Goal: Transaction & Acquisition: Subscribe to service/newsletter

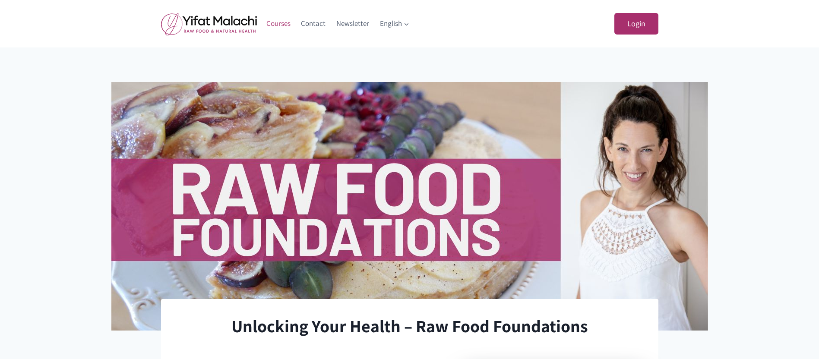
click at [277, 23] on link "Courses" at bounding box center [278, 23] width 35 height 21
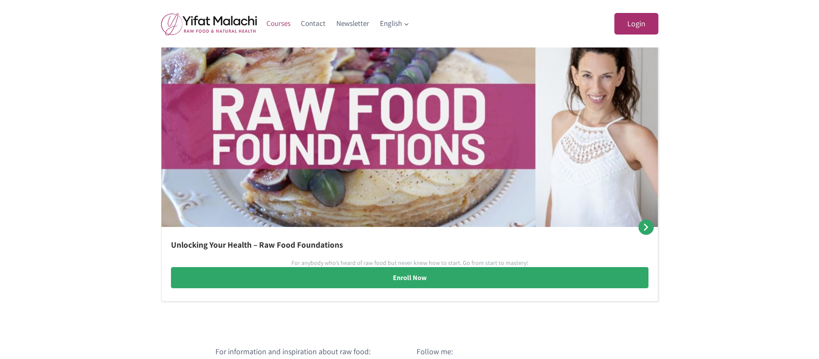
scroll to position [561, 0]
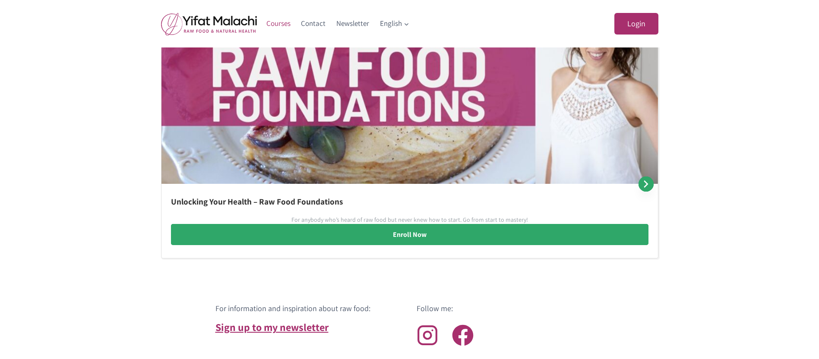
click at [647, 183] on span at bounding box center [645, 184] width 15 height 15
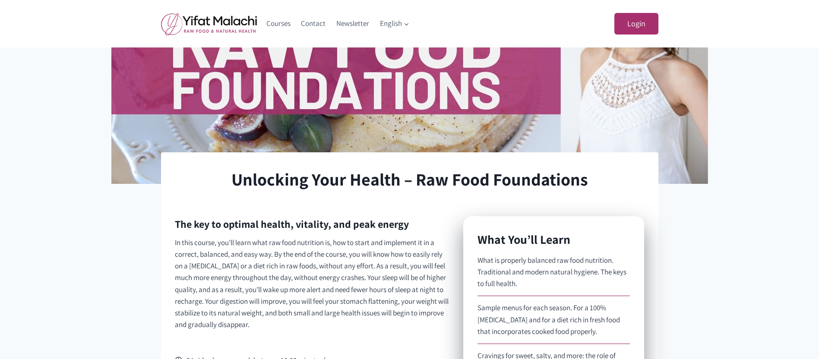
scroll to position [104, 0]
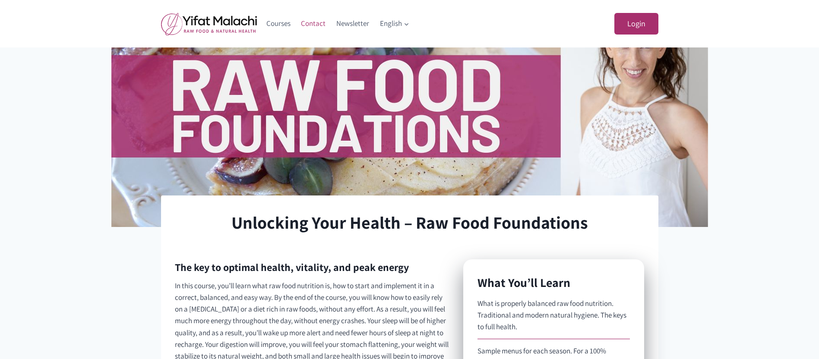
click at [316, 23] on link "Contact" at bounding box center [313, 23] width 35 height 21
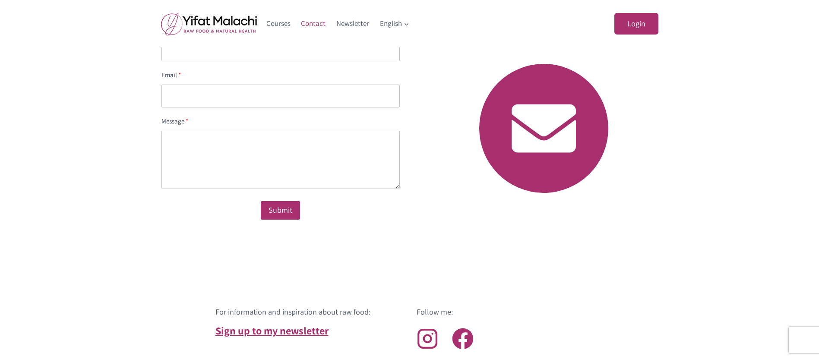
scroll to position [216, 0]
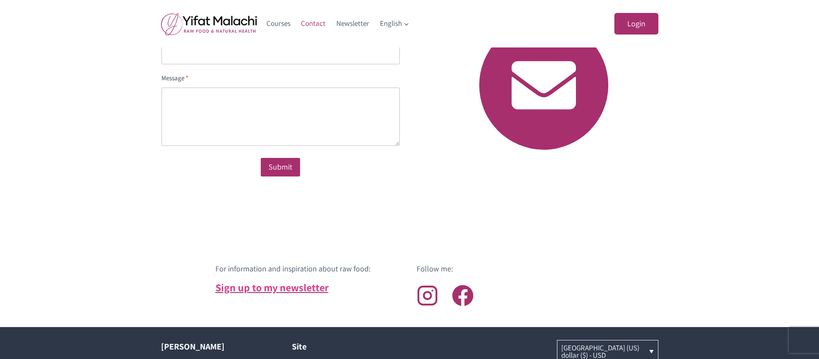
click at [275, 288] on link "Sign up to my newsletter" at bounding box center [271, 288] width 113 height 14
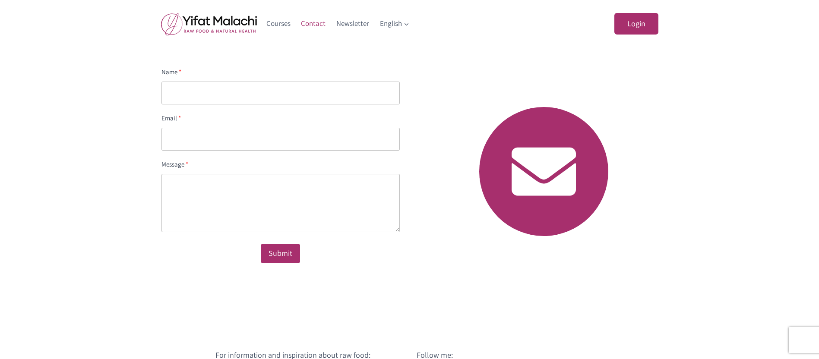
scroll to position [86, 0]
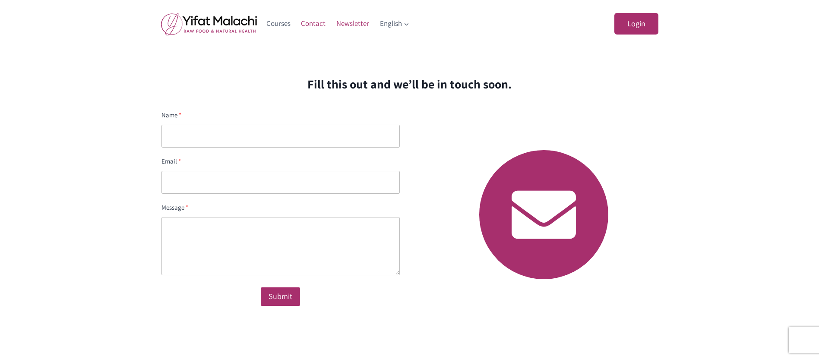
click at [352, 22] on link "Newsletter" at bounding box center [353, 23] width 44 height 21
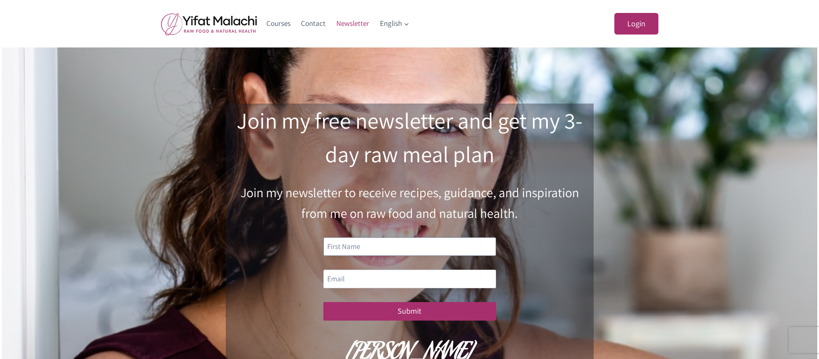
click at [387, 249] on input "text" at bounding box center [409, 246] width 173 height 19
type input "l"
type input "[PERSON_NAME]"
click at [350, 273] on input "email" at bounding box center [409, 279] width 173 height 19
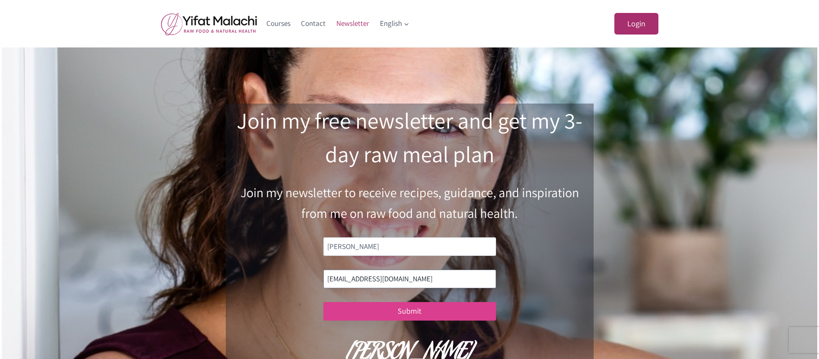
type input "mochalata1@yahoo.com"
click at [406, 310] on button "Submit" at bounding box center [409, 311] width 173 height 19
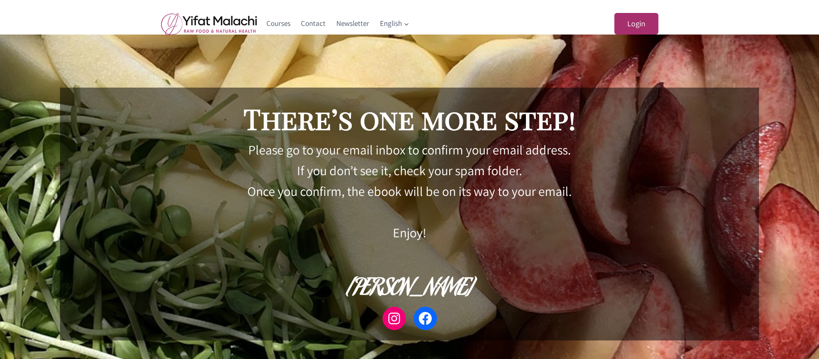
scroll to position [47, 0]
